Goal: Transaction & Acquisition: Book appointment/travel/reservation

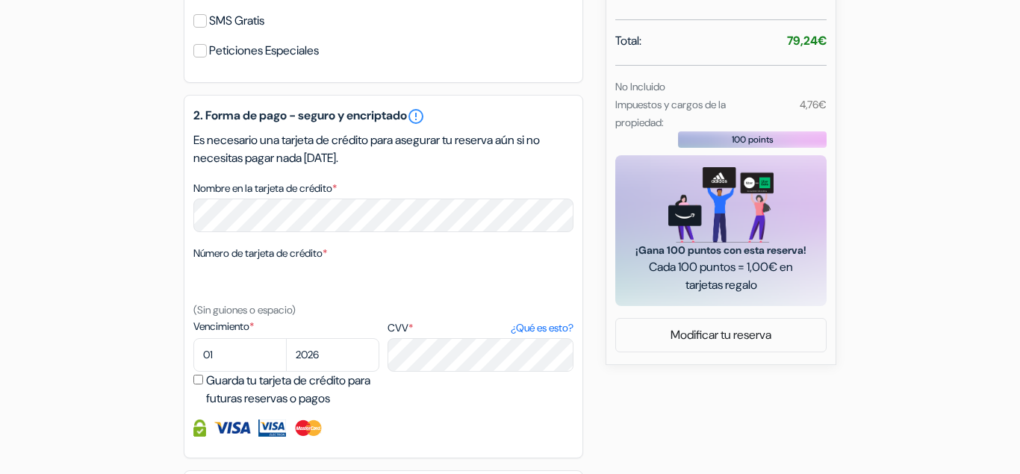
scroll to position [602, 0]
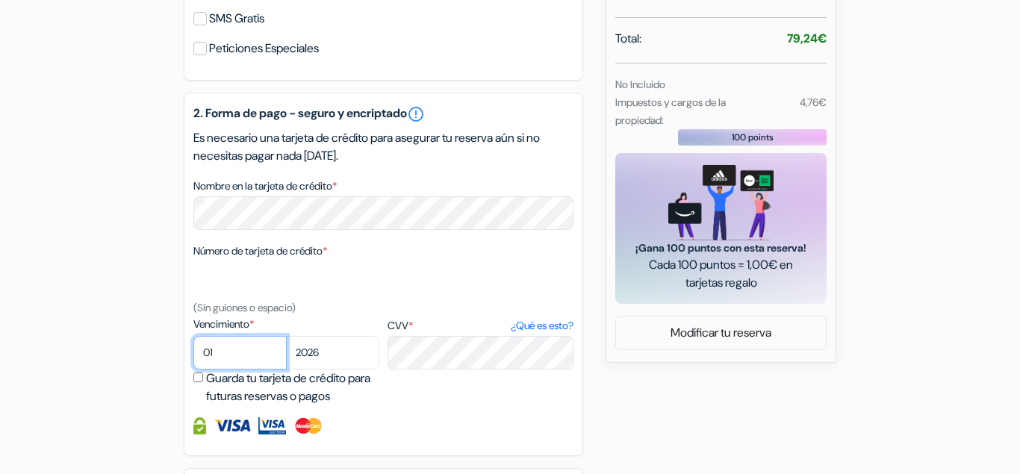
click at [193, 336] on select "01 02 03 04 05 06 07 08 09 10 11 12" at bounding box center [239, 353] width 93 height 34
select select "12"
click option "12" at bounding box center [0, 0] width 0 height 0
click at [286, 336] on select "2025 2026 2027 2028 2029 2030 2031 2032 2033 2034 2035 2036 2037 2038 2039 2040…" at bounding box center [332, 353] width 93 height 34
select select "2029"
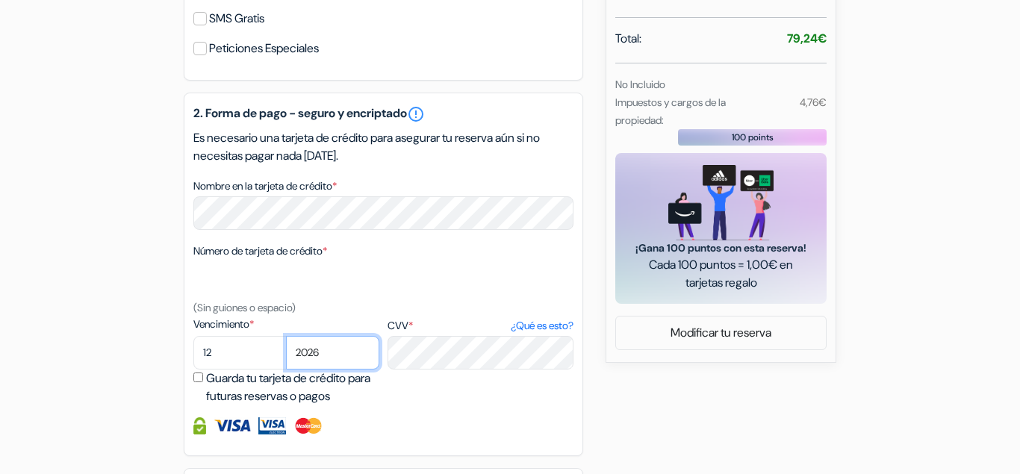
click option "2029" at bounding box center [0, 0] width 0 height 0
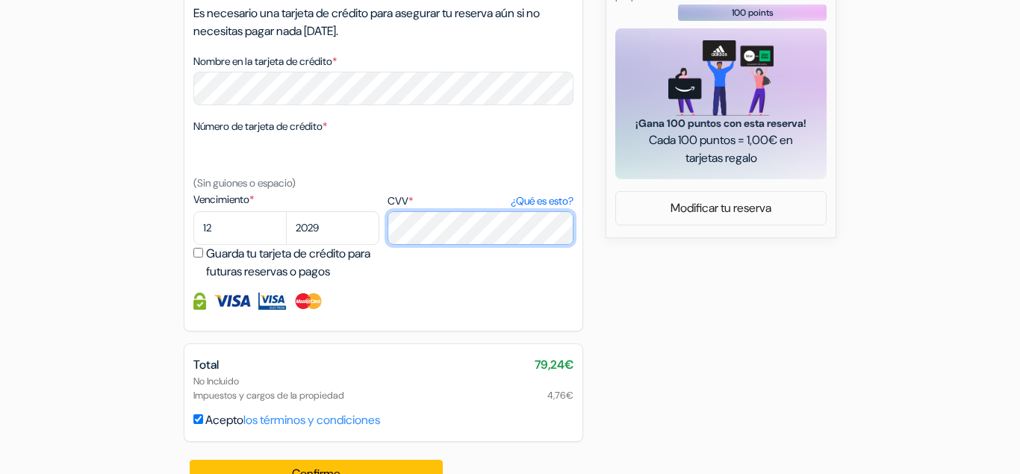
scroll to position [759, 0]
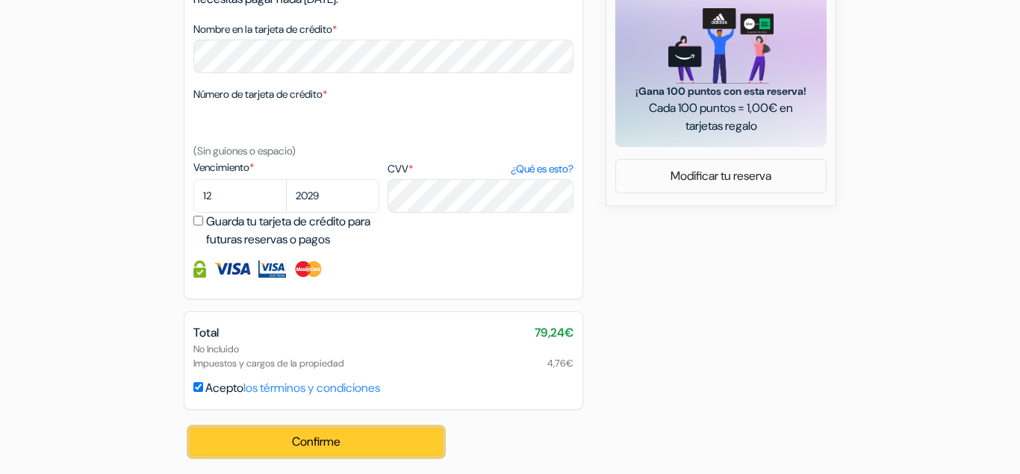
click at [300, 439] on button "Confirme Loading..." at bounding box center [316, 442] width 253 height 28
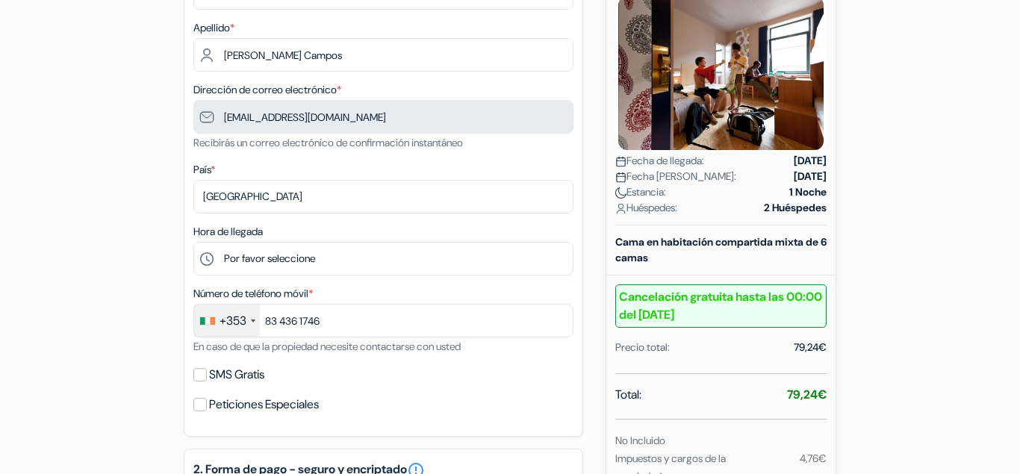
scroll to position [231, 0]
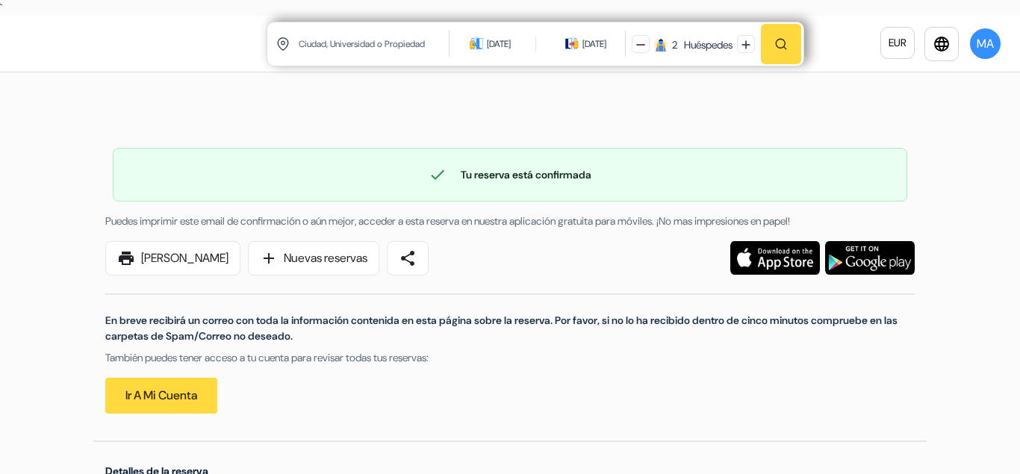
click at [415, 57] on input "text" at bounding box center [374, 43] width 155 height 37
type input "¿Dónde quieres ir?"
click at [509, 31] on div "26 sep 2025 28 sep 2025" at bounding box center [539, 43] width 175 height 43
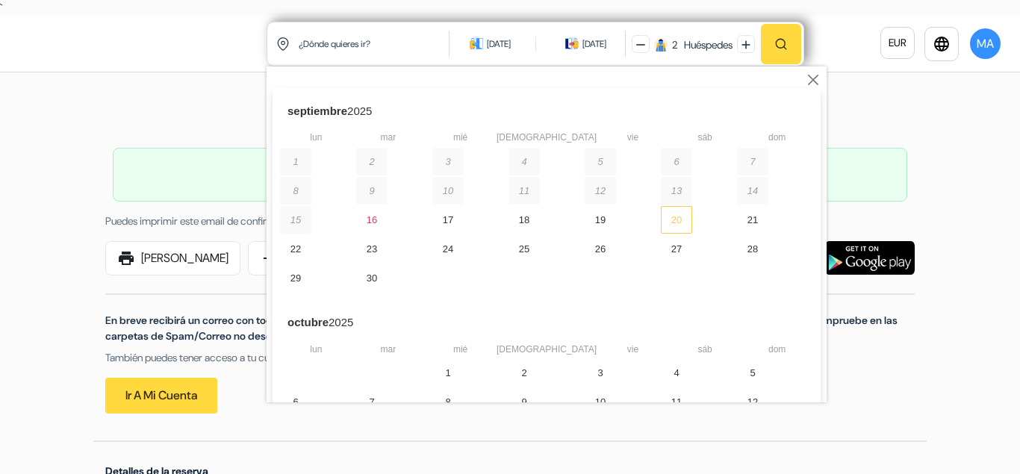
click at [661, 225] on div "20" at bounding box center [676, 220] width 31 height 28
click at [737, 223] on div "21" at bounding box center [752, 220] width 31 height 28
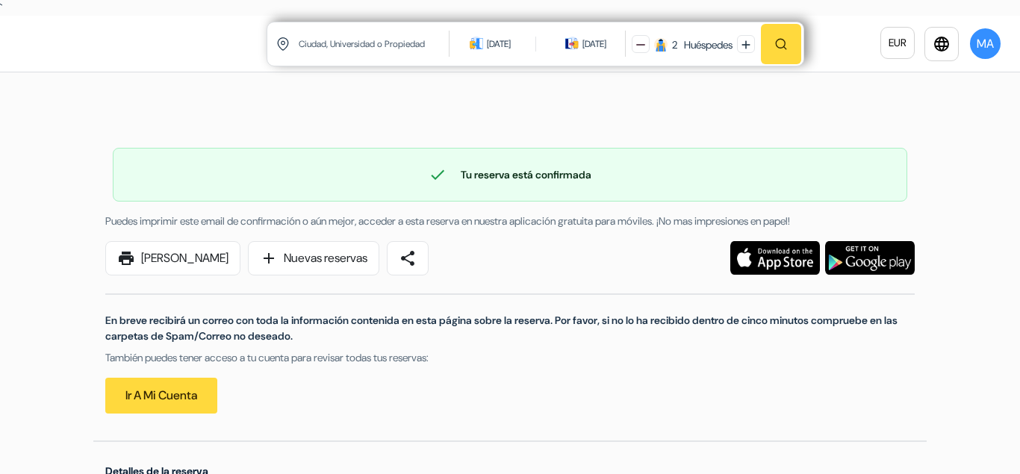
click at [336, 53] on input "text" at bounding box center [374, 43] width 155 height 37
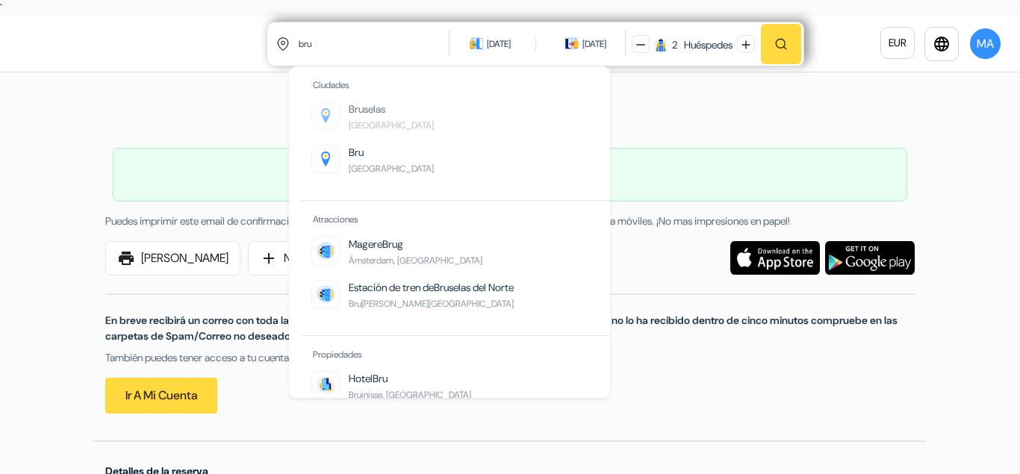
click at [387, 103] on link "Bru selas Bélgica" at bounding box center [391, 117] width 85 height 31
type input "Bruselas, Bélgica"
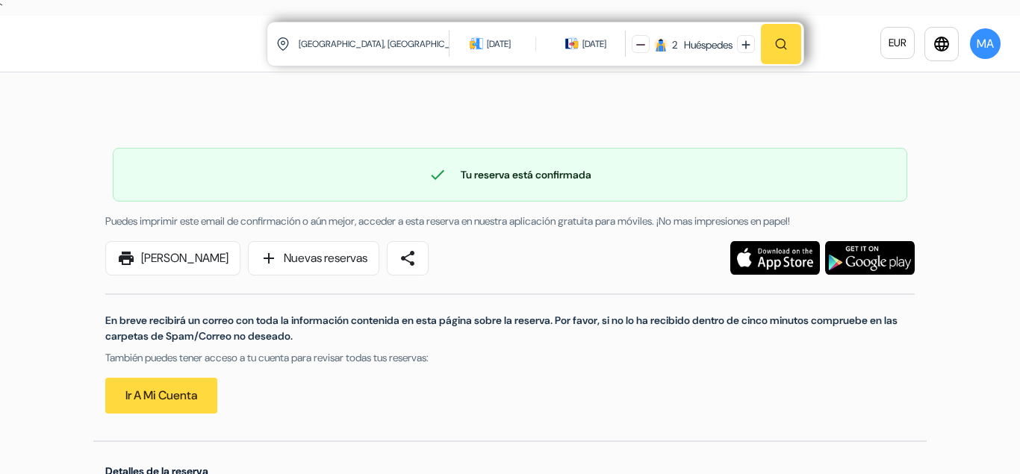
click at [781, 49] on img "button" at bounding box center [780, 43] width 13 height 13
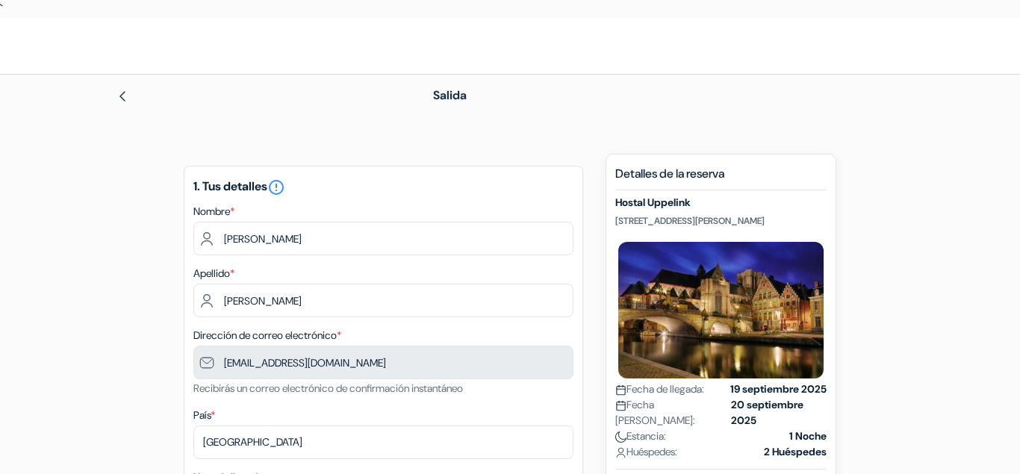
scroll to position [622, 0]
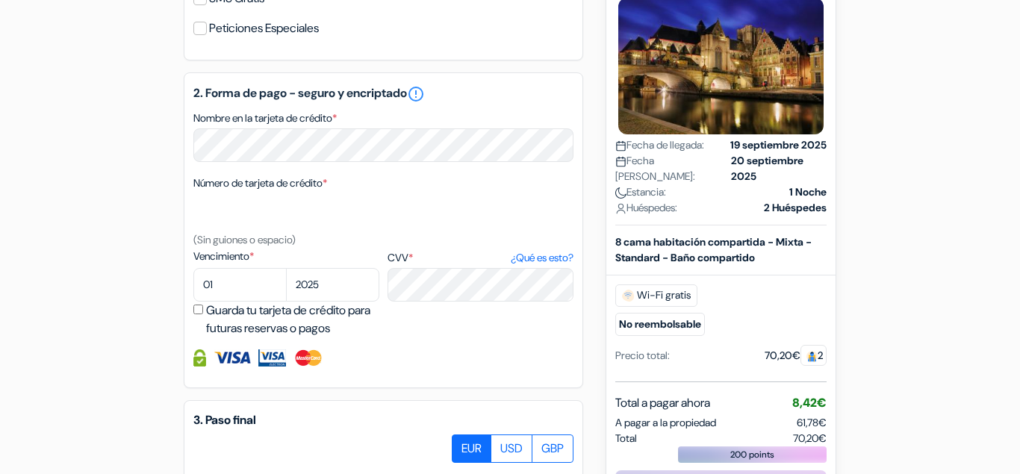
type input "83 436 1746"
click at [193, 268] on select "01 02 03 04 05 06 07 08 09 10 11 12" at bounding box center [239, 285] width 93 height 34
select select "12"
click option "12" at bounding box center [0, 0] width 0 height 0
select select "2029"
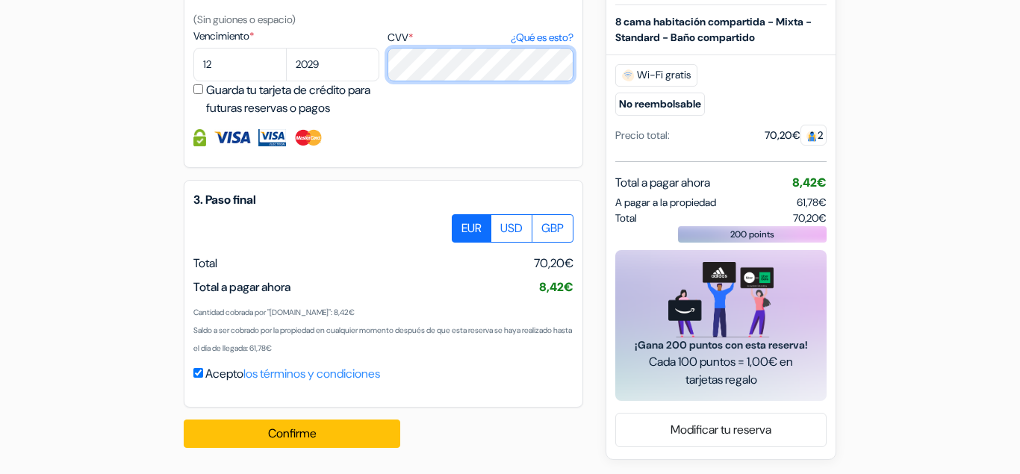
scroll to position [843, 0]
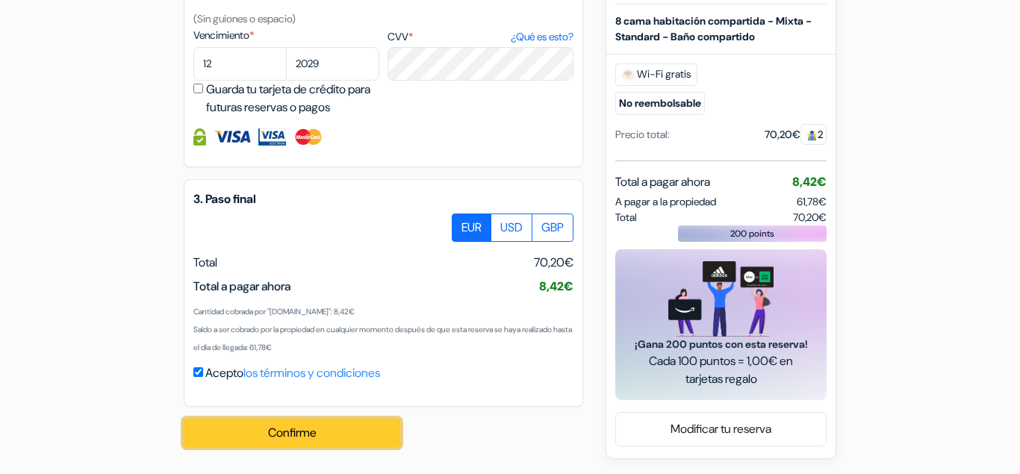
click at [375, 437] on button "Confirme Loading..." at bounding box center [292, 433] width 217 height 28
